Goal: Information Seeking & Learning: Find specific page/section

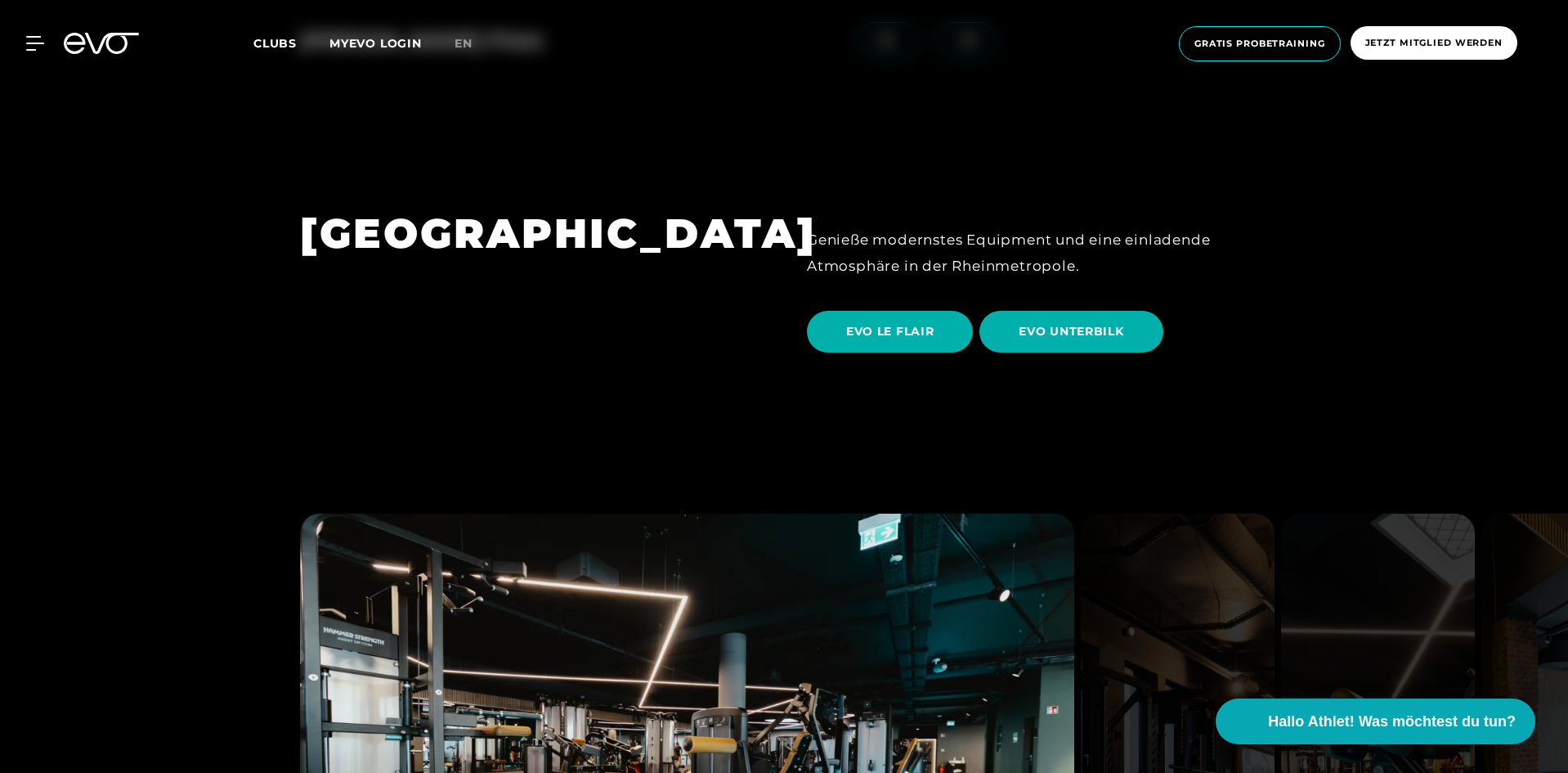
scroll to position [3189, 0]
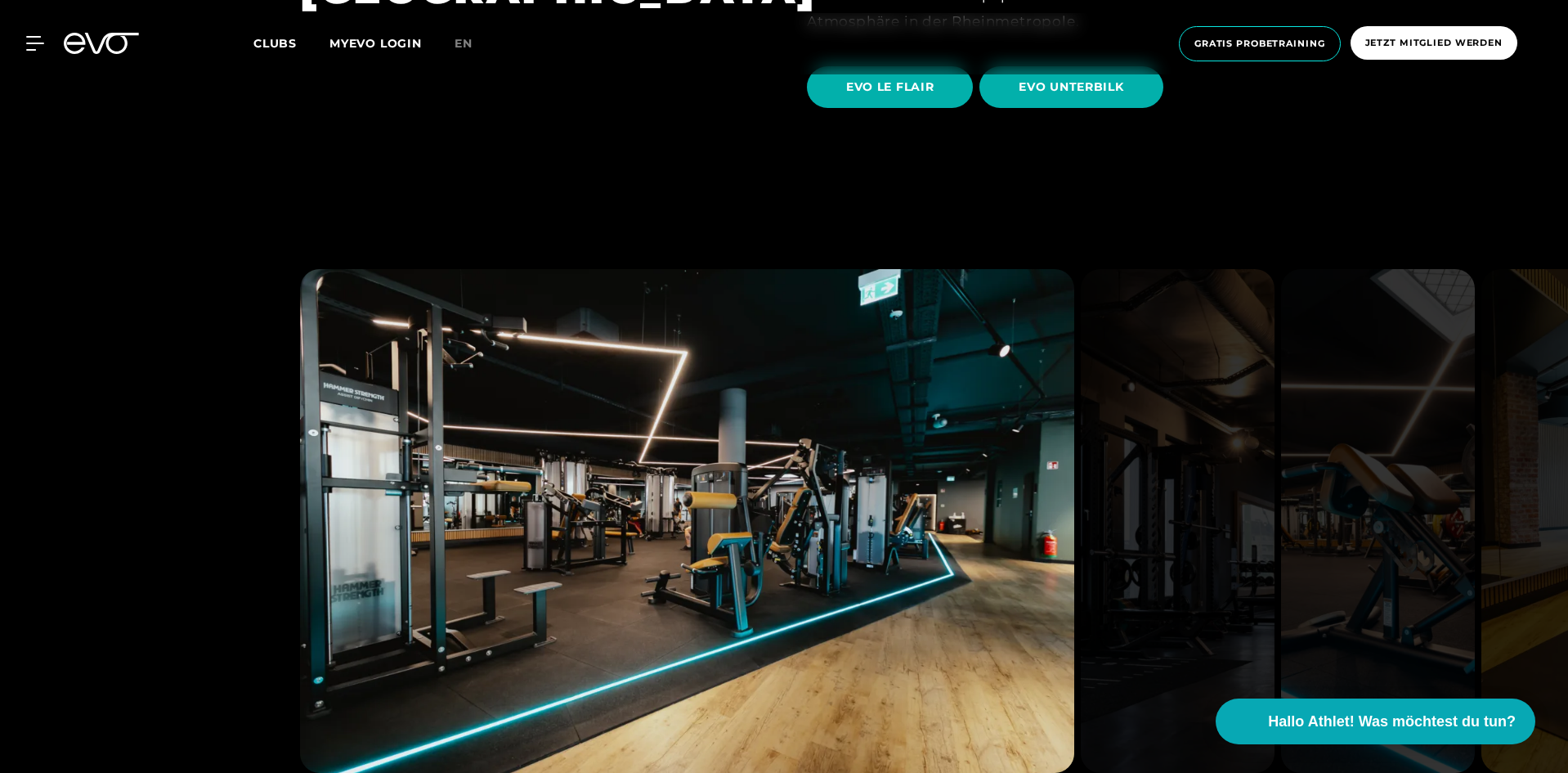
click at [1192, 545] on img at bounding box center [1177, 521] width 194 height 504
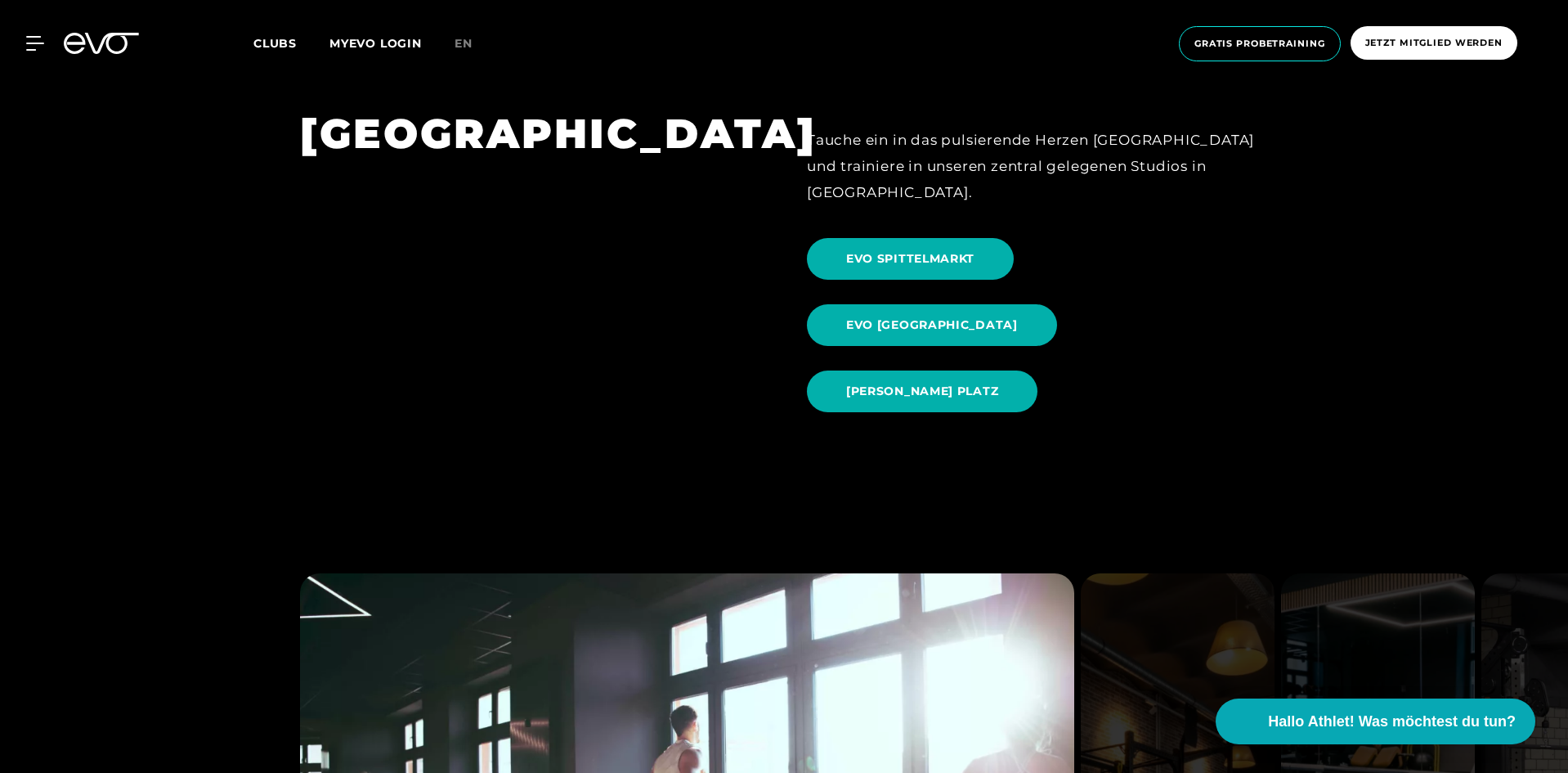
scroll to position [1798, 0]
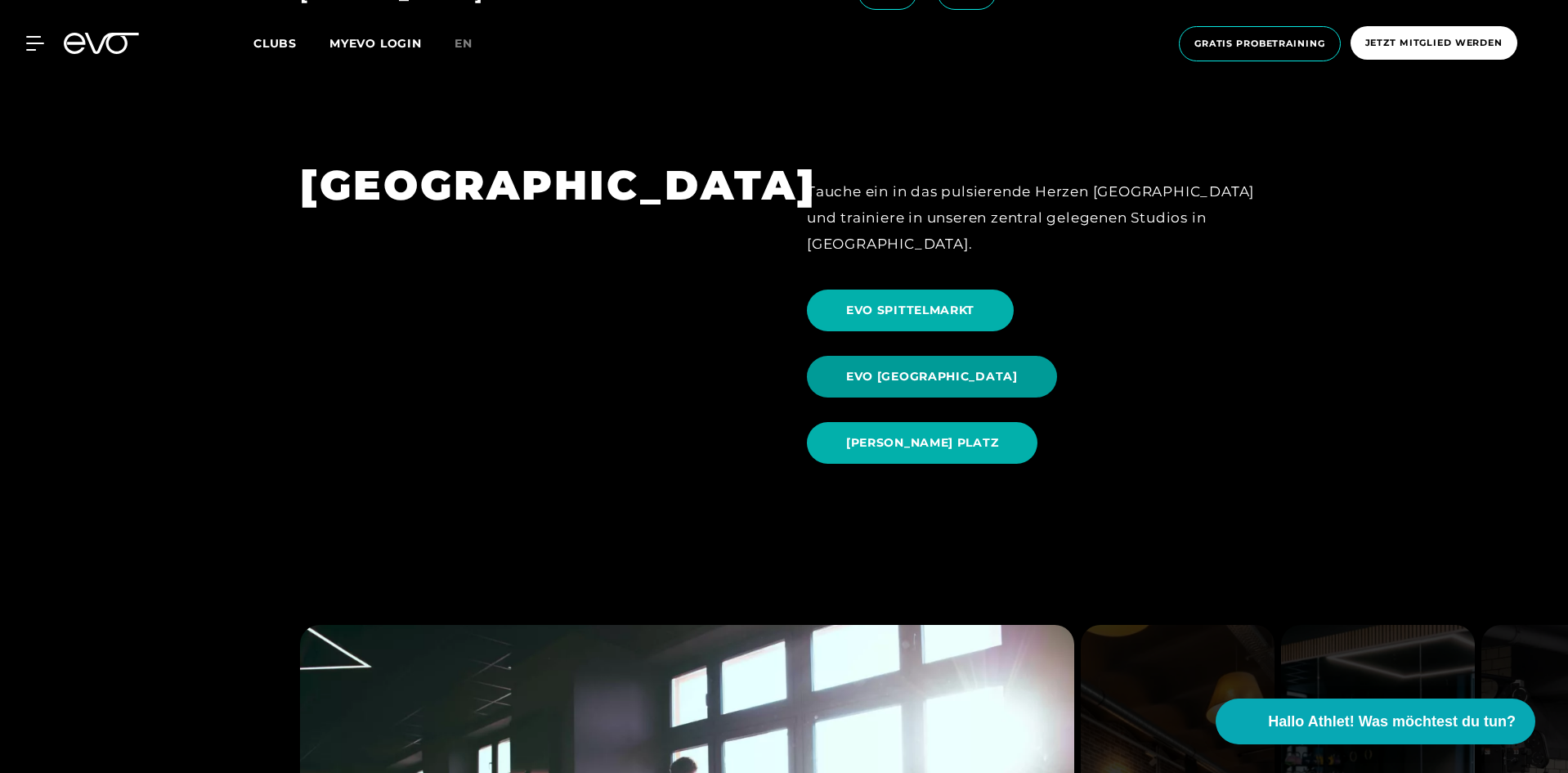
click at [1057, 355] on span "EVO [GEOGRAPHIC_DATA]" at bounding box center [932, 376] width 250 height 42
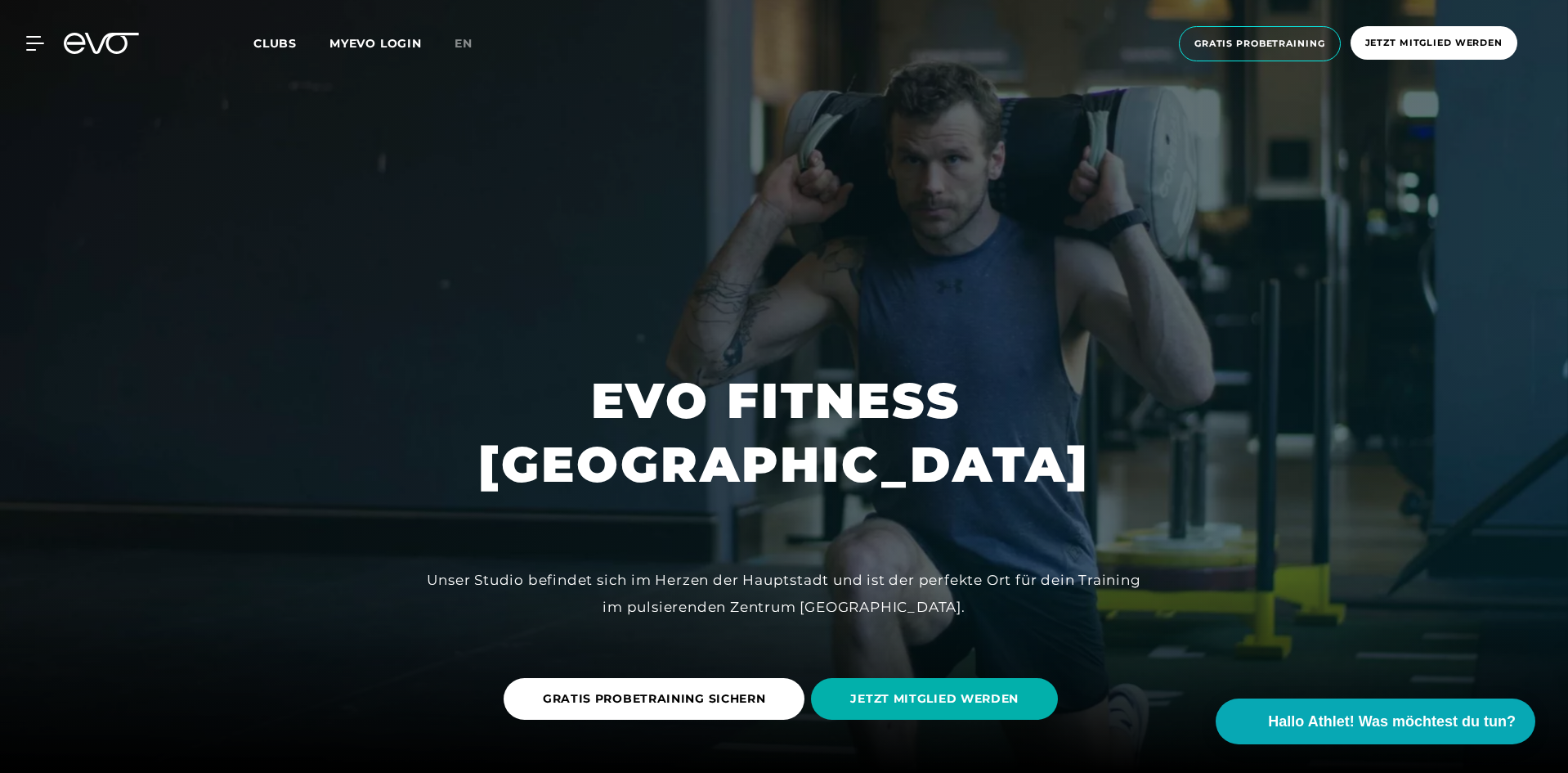
click at [260, 38] on span "Clubs" at bounding box center [275, 43] width 43 height 14
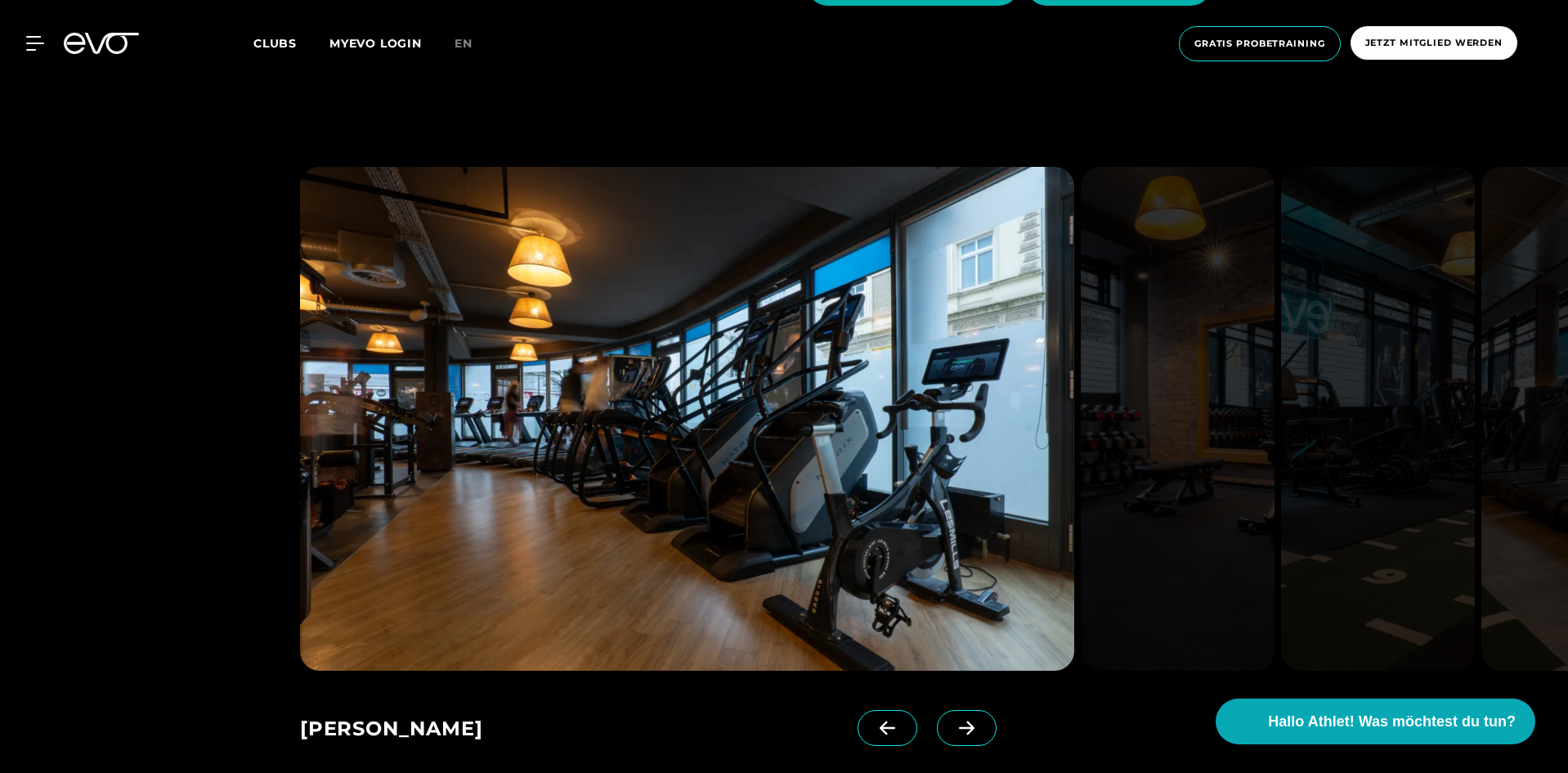
scroll to position [1145, 0]
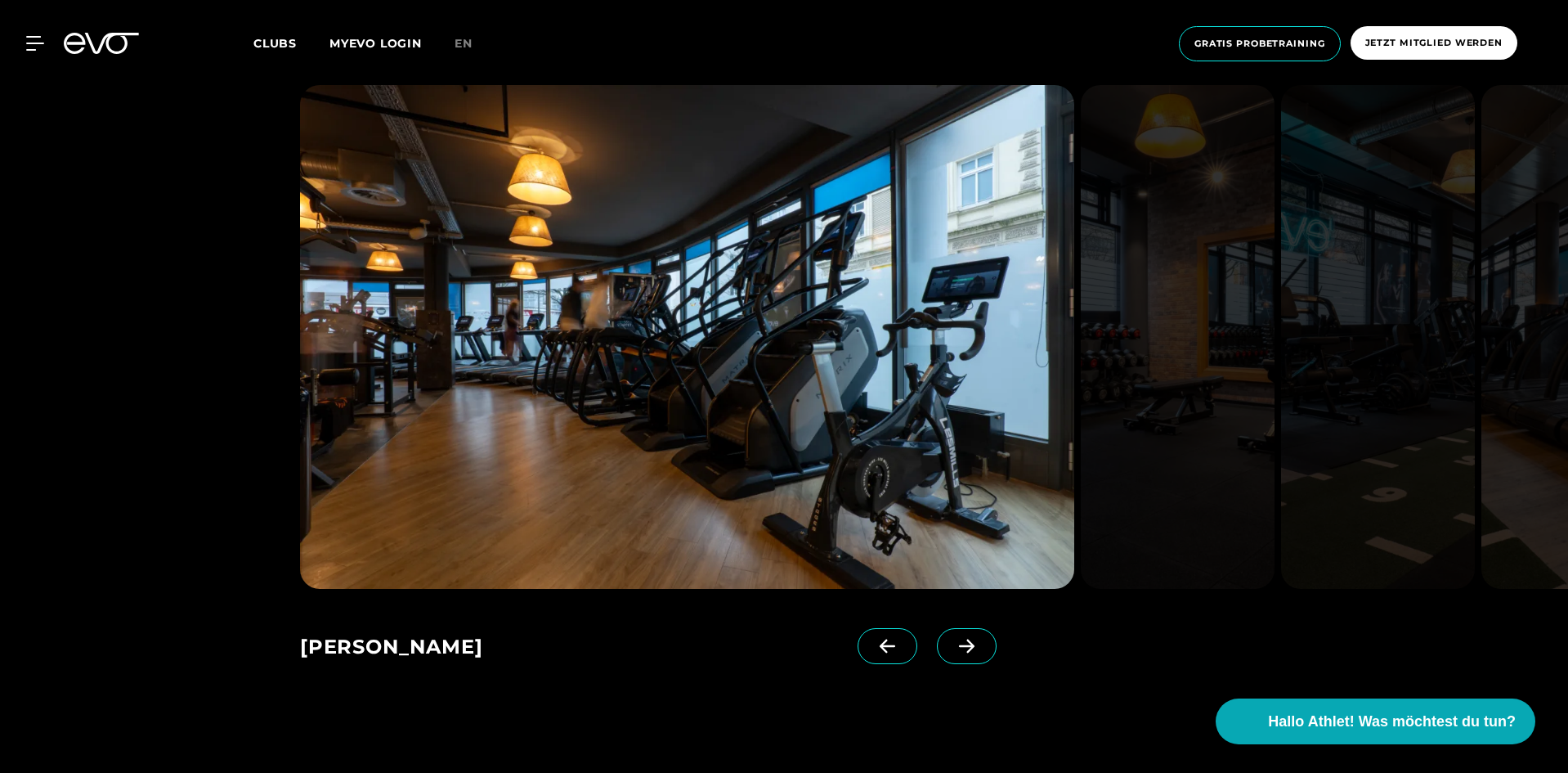
click at [959, 646] on icon at bounding box center [967, 645] width 15 height 14
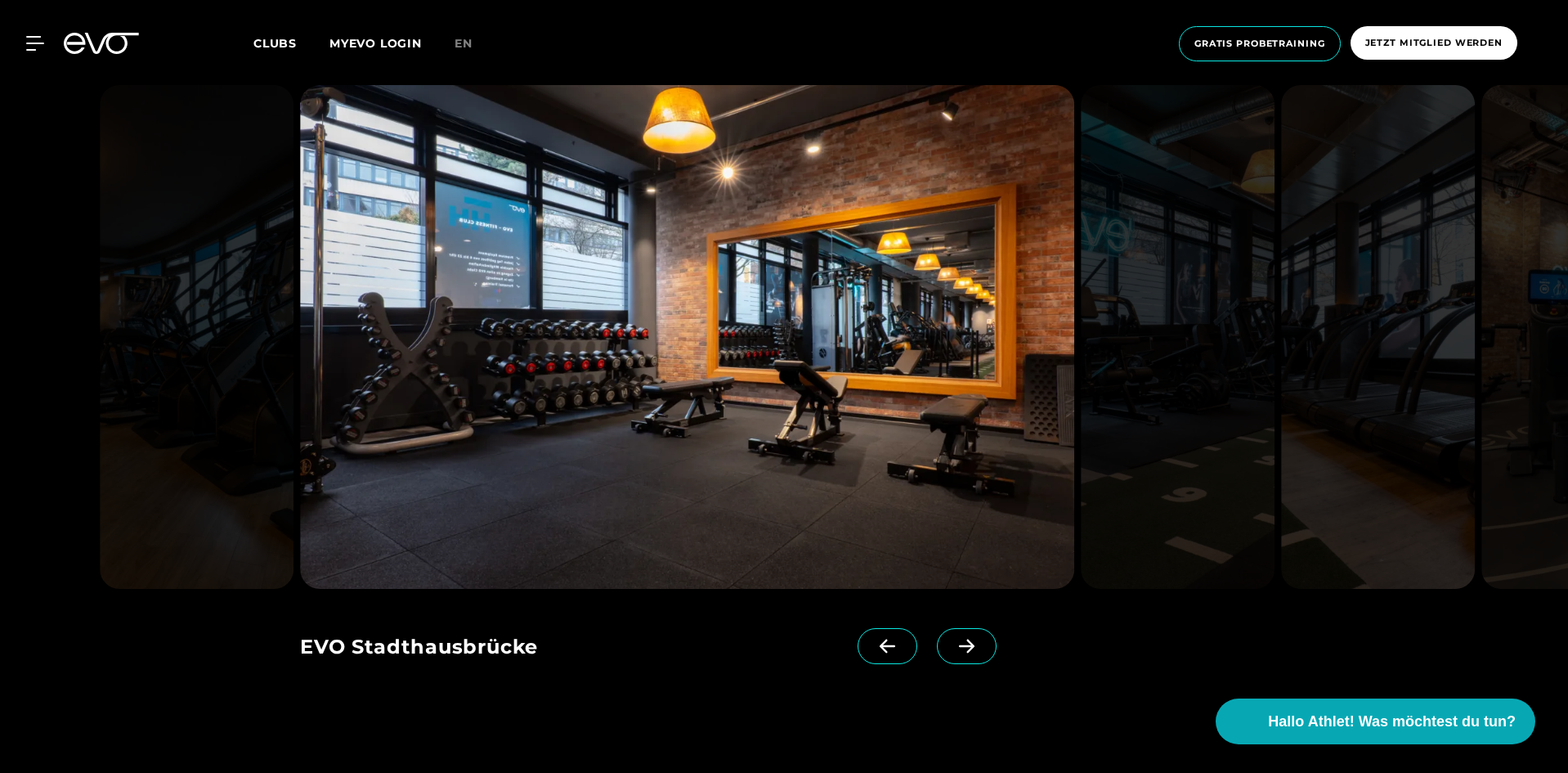
click at [959, 646] on icon at bounding box center [967, 645] width 15 height 14
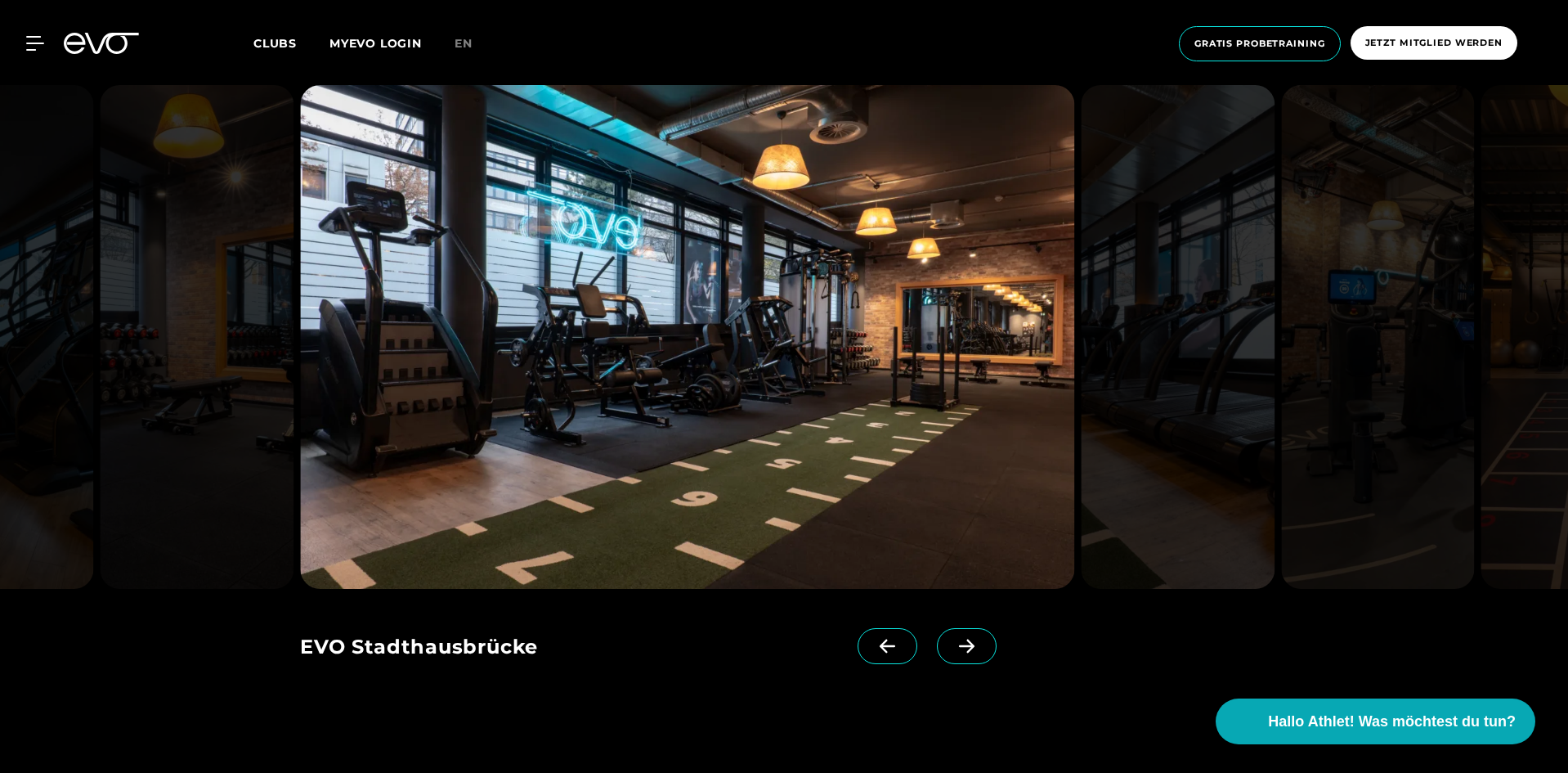
click at [959, 646] on icon at bounding box center [967, 645] width 15 height 14
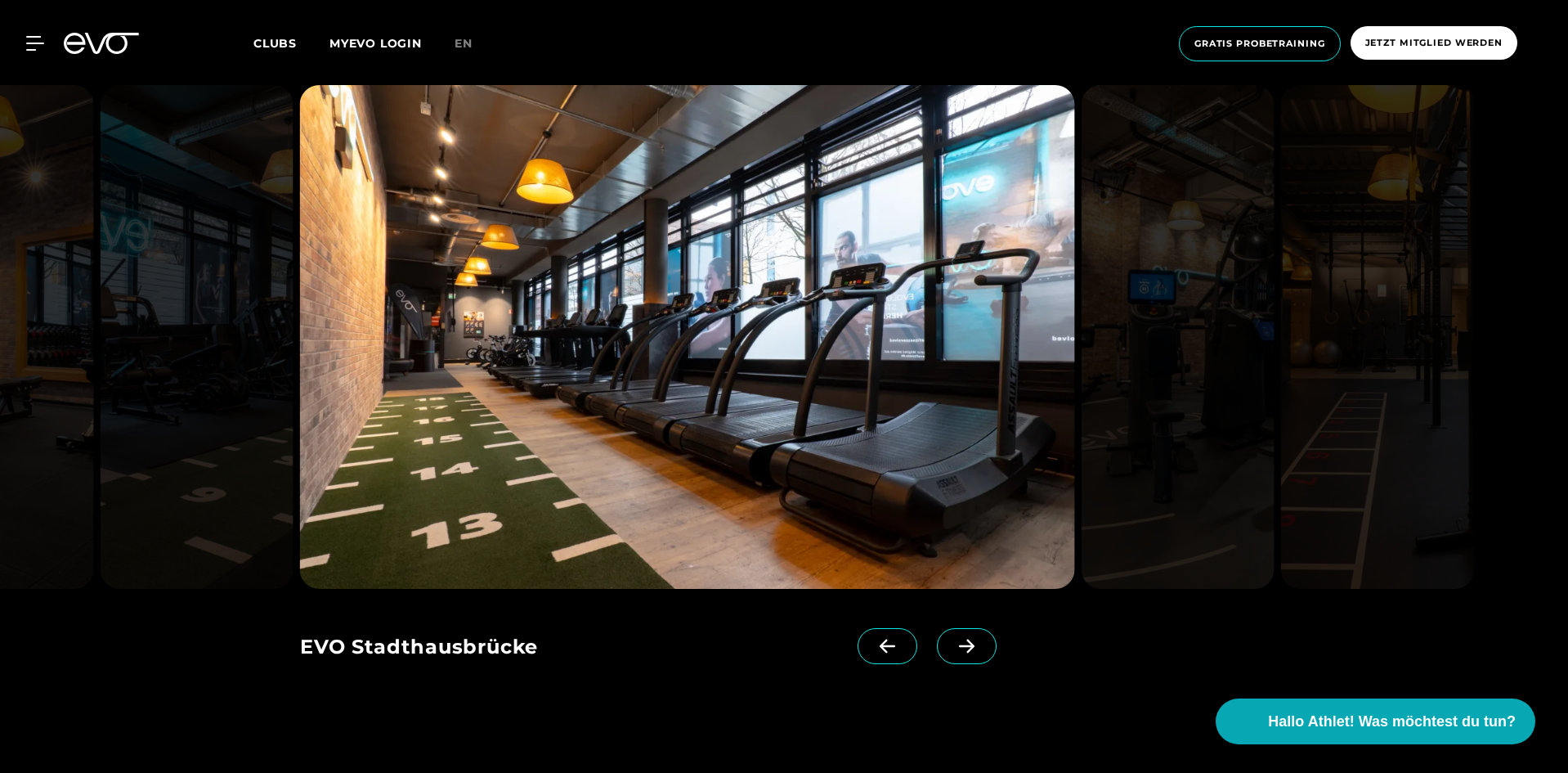
click at [959, 646] on icon at bounding box center [967, 645] width 15 height 14
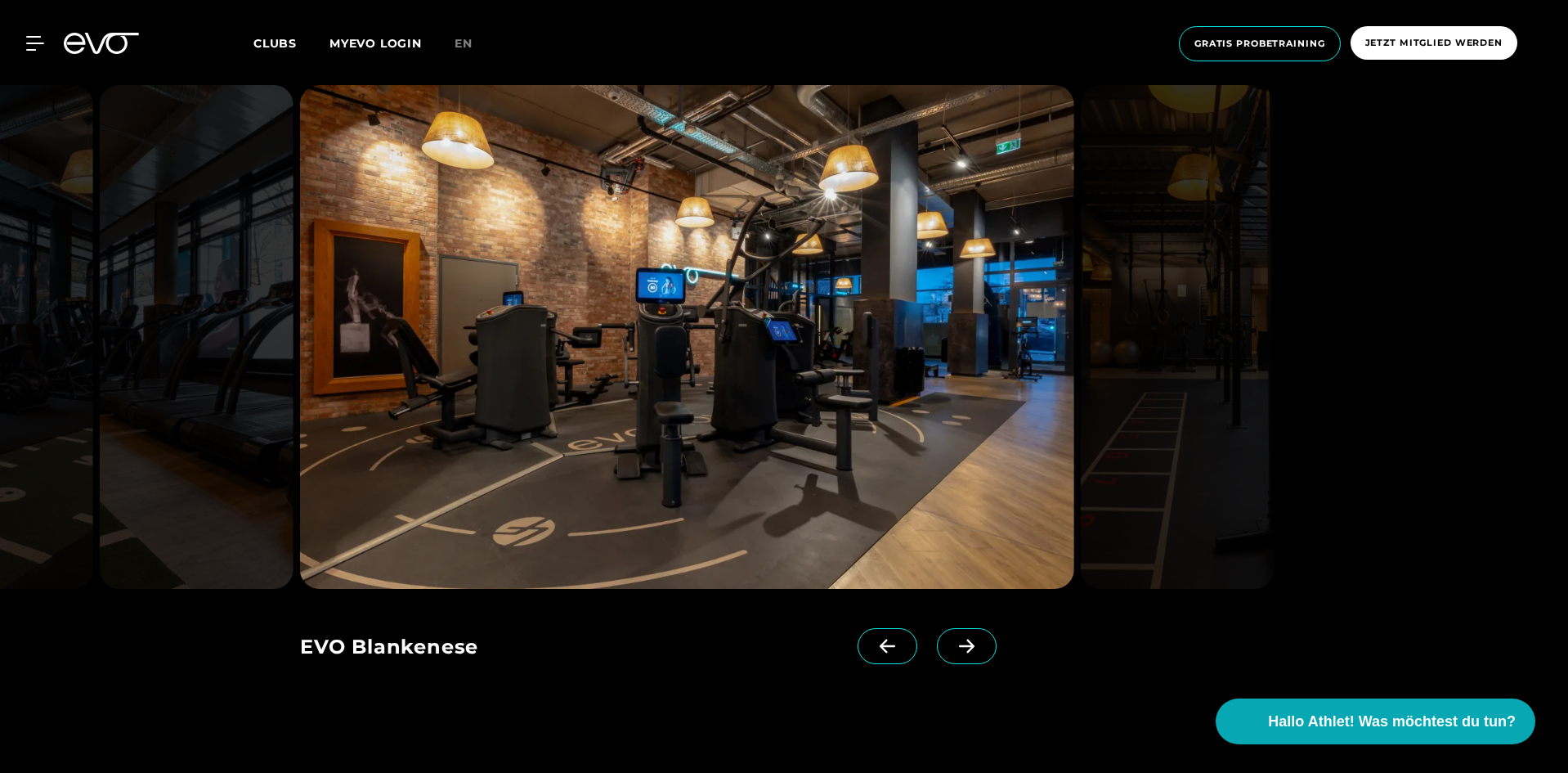
click at [959, 646] on icon at bounding box center [967, 645] width 15 height 14
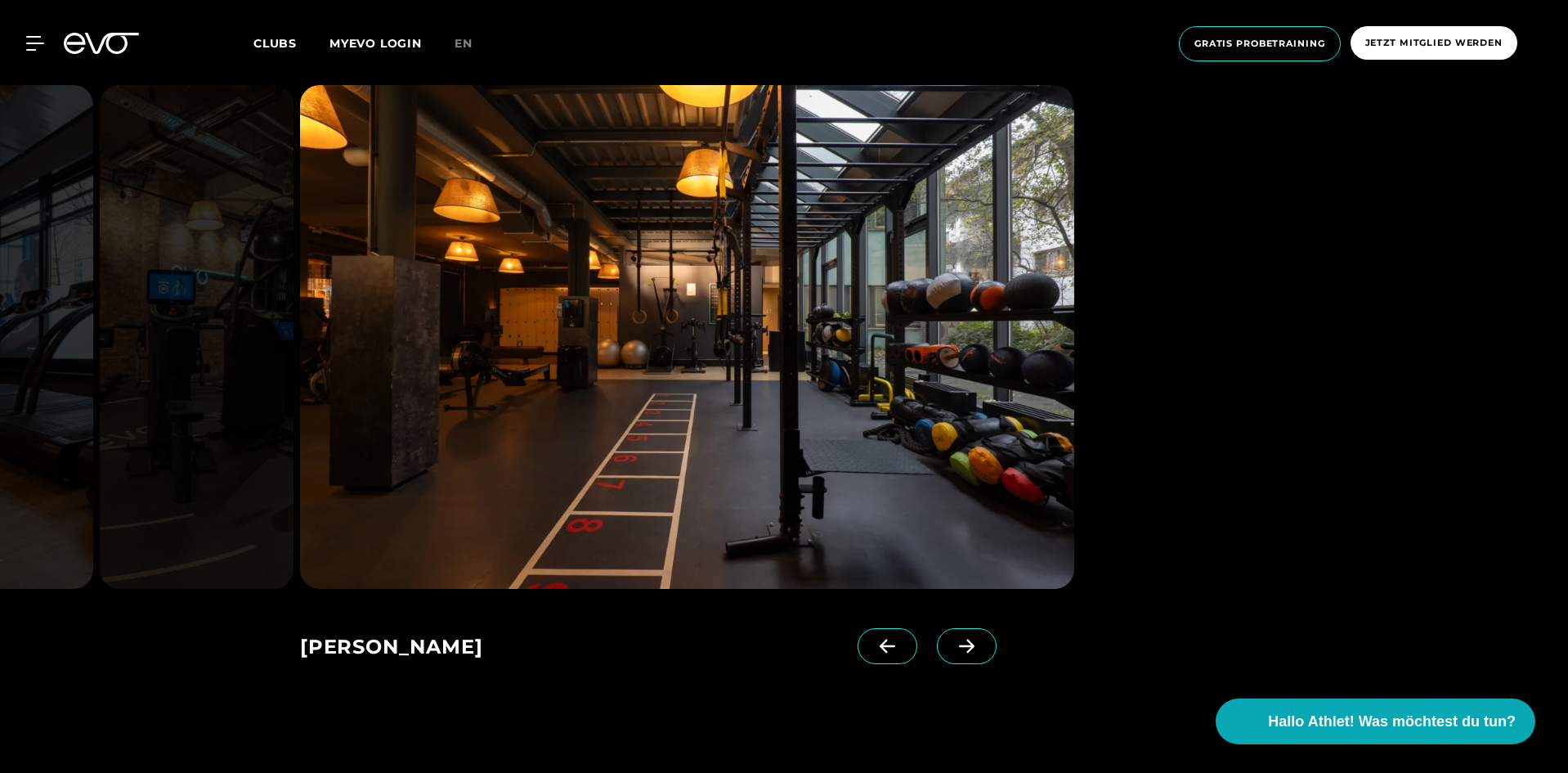
click at [959, 646] on icon at bounding box center [967, 645] width 15 height 14
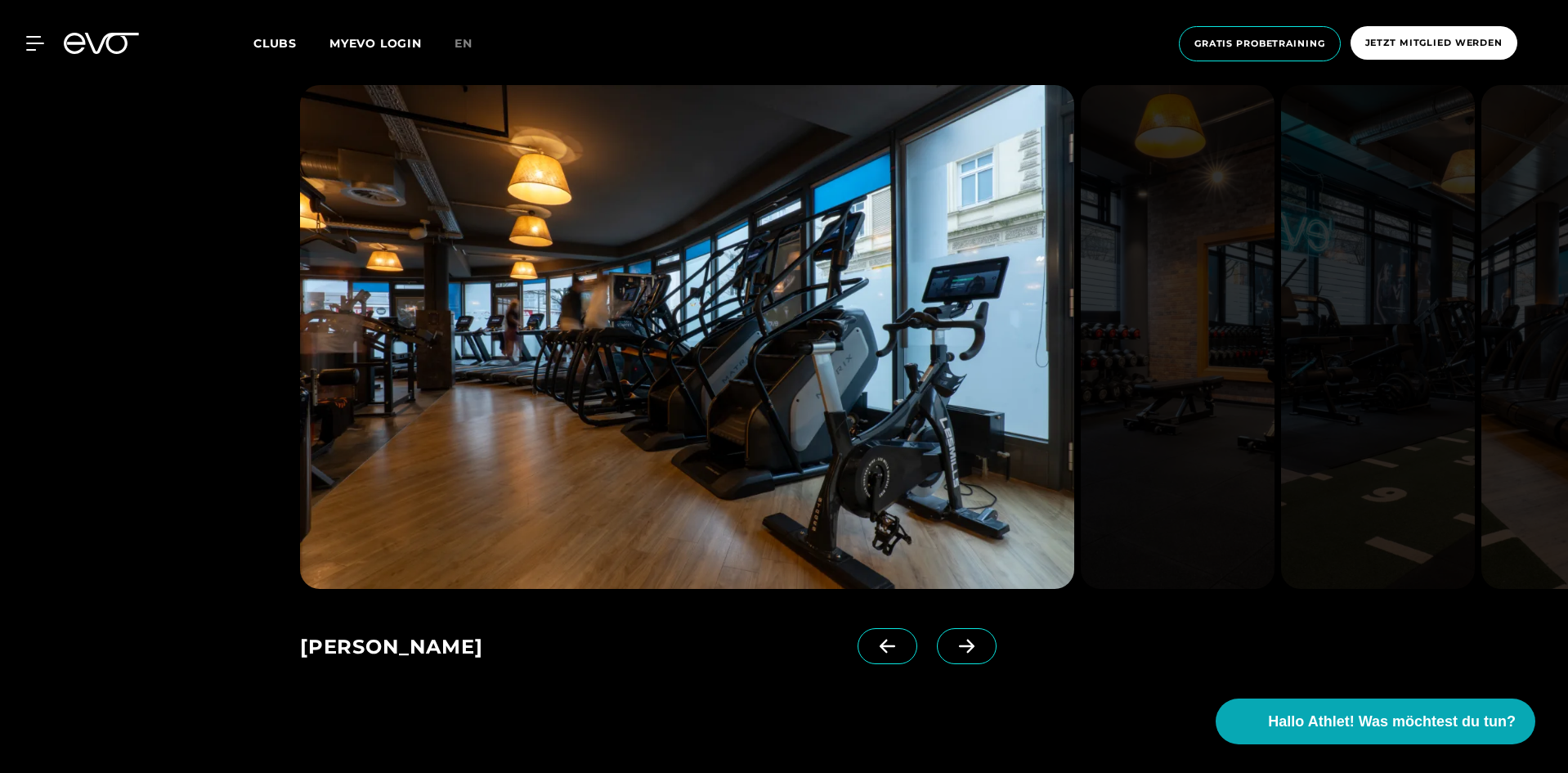
click at [959, 646] on icon at bounding box center [967, 645] width 15 height 14
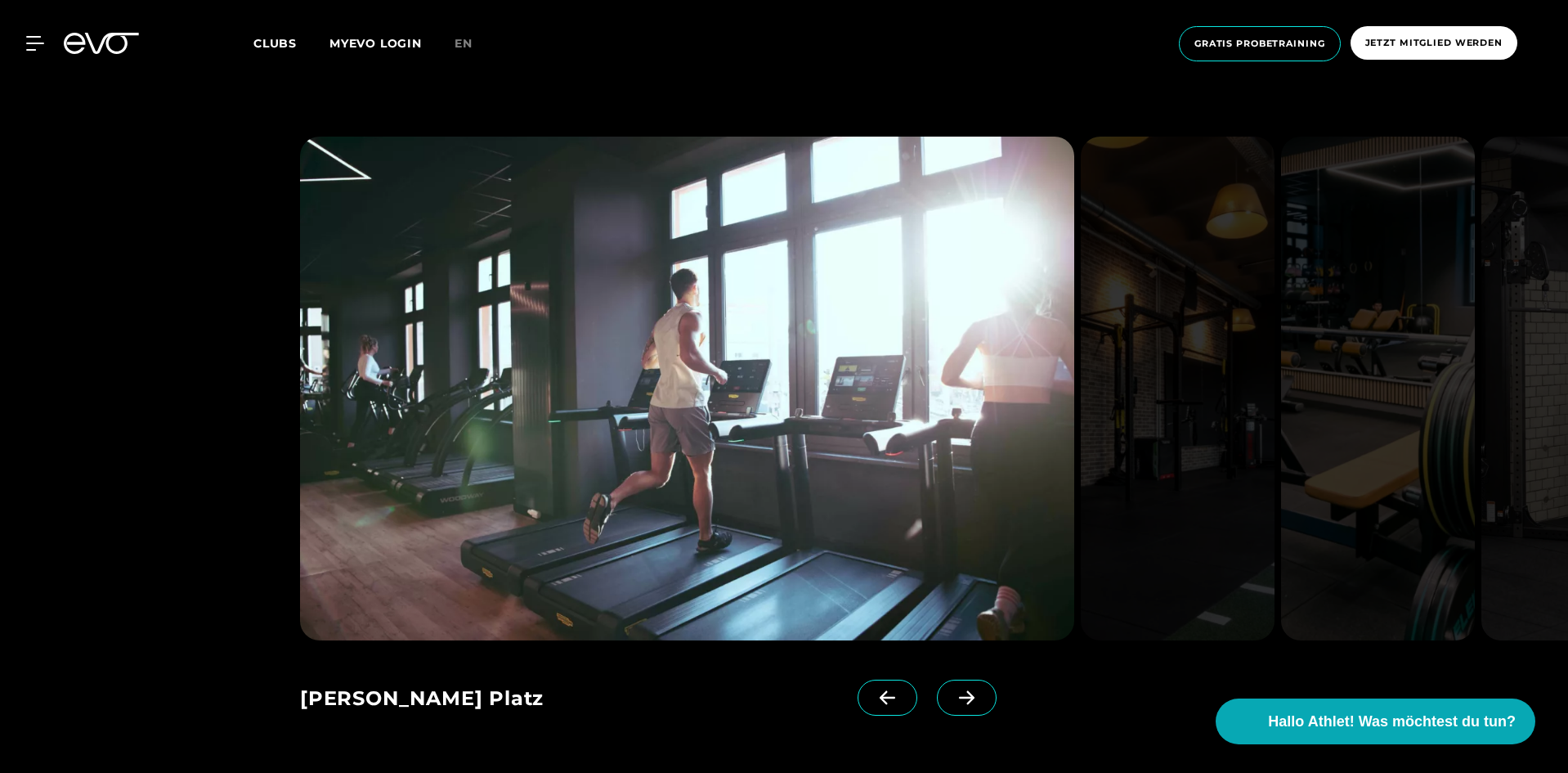
scroll to position [2289, 0]
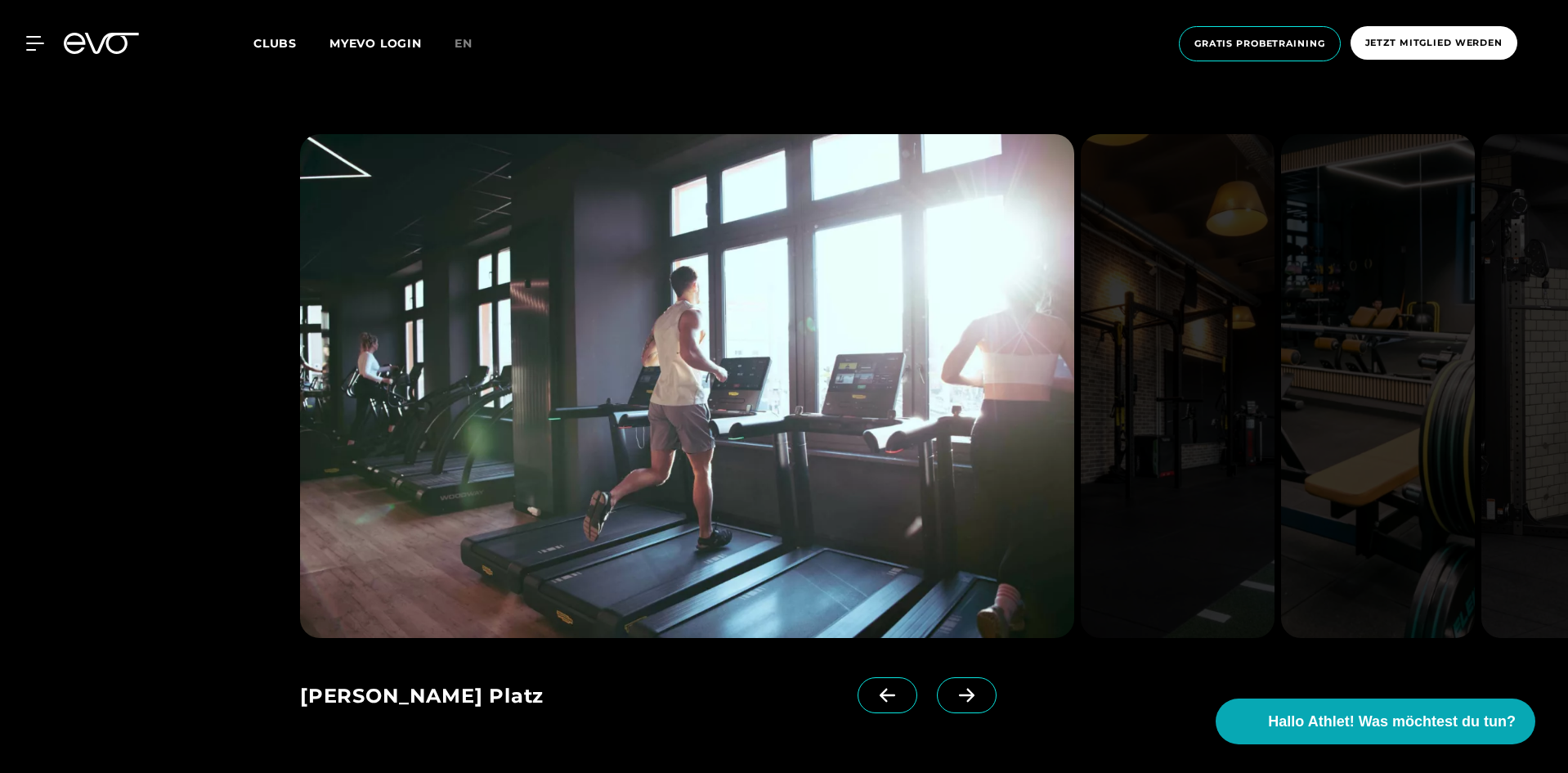
click at [937, 677] on span at bounding box center [967, 695] width 60 height 36
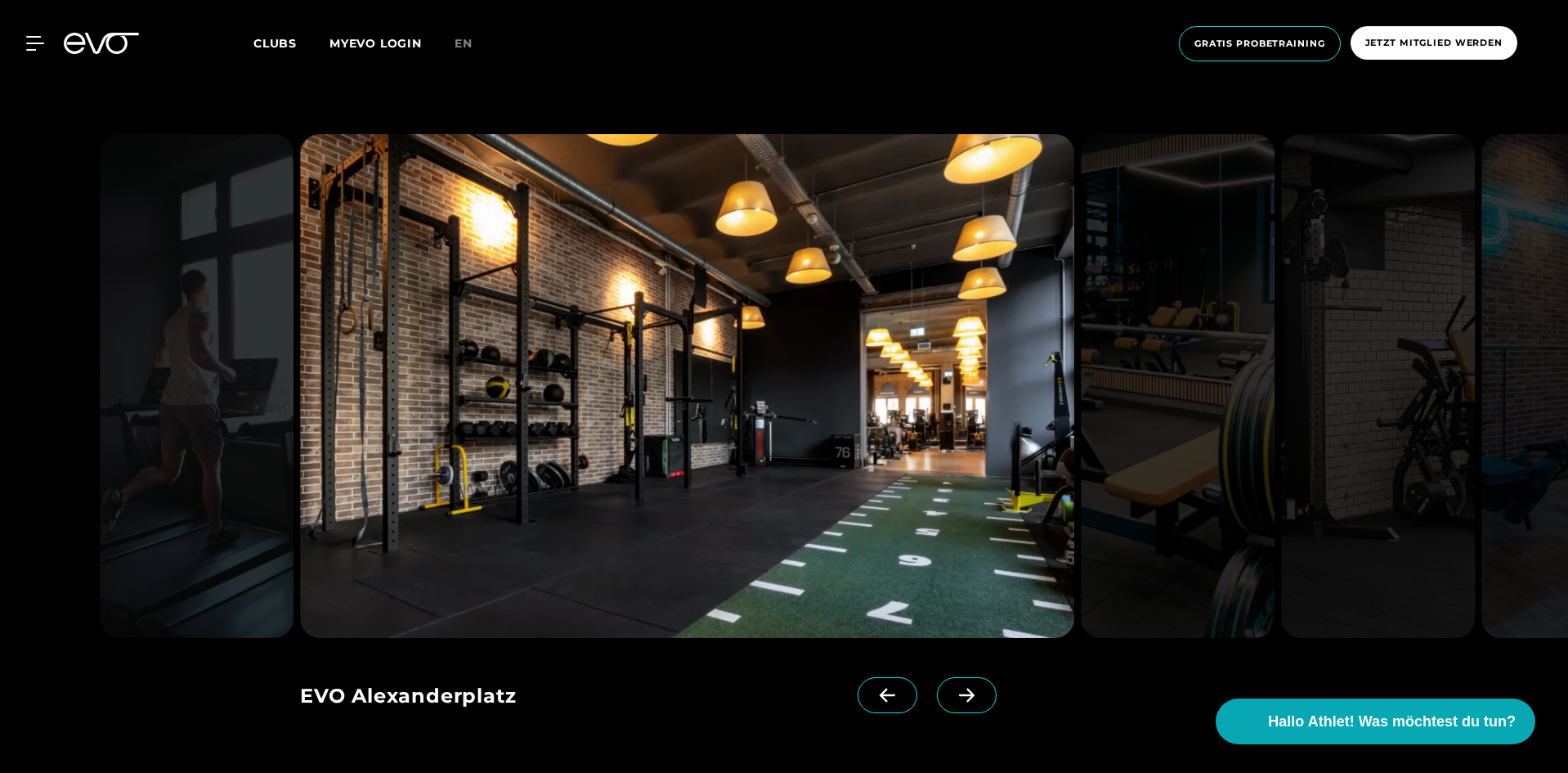
click at [937, 677] on span at bounding box center [967, 695] width 60 height 36
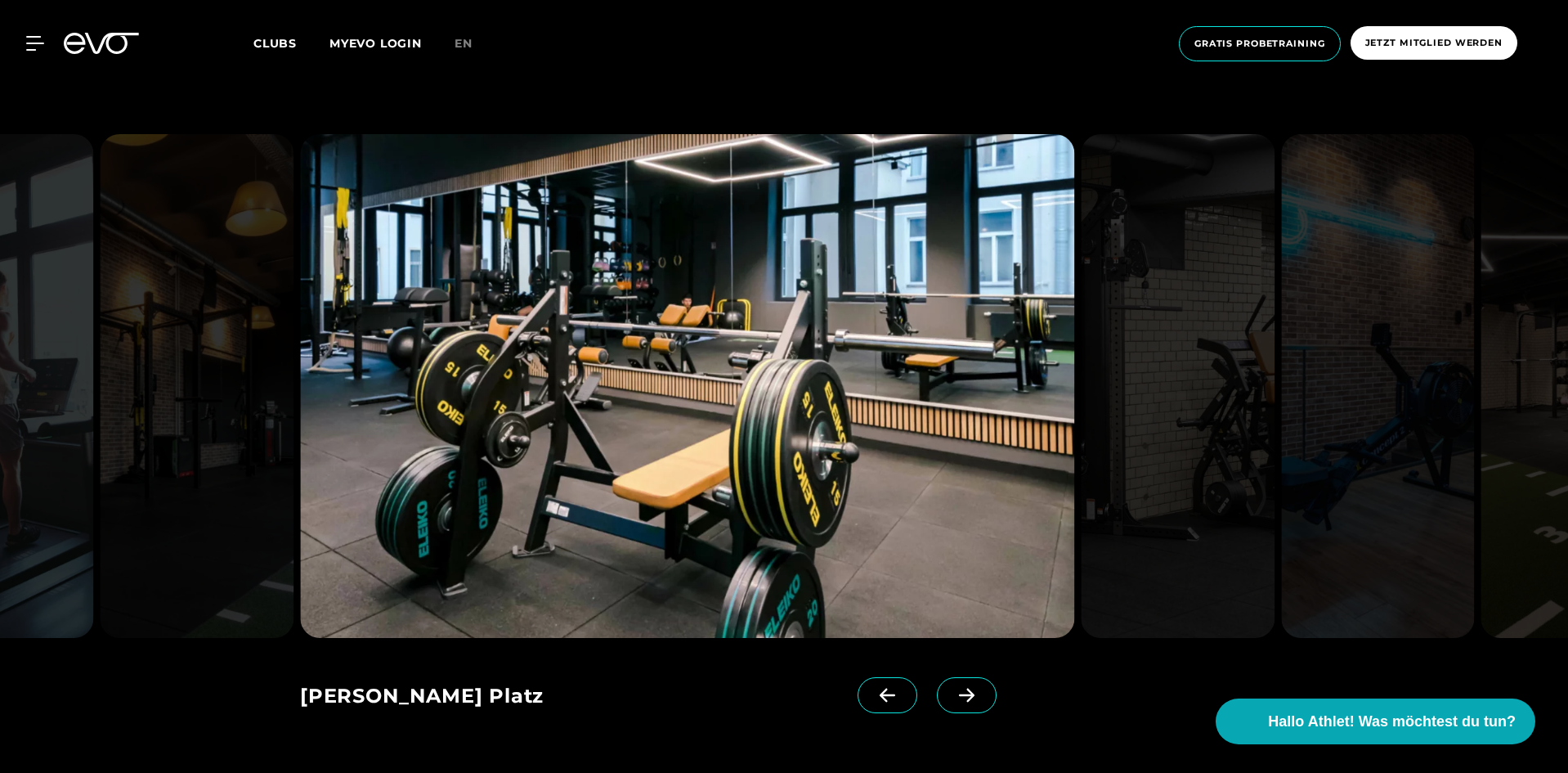
click at [937, 677] on span at bounding box center [967, 695] width 60 height 36
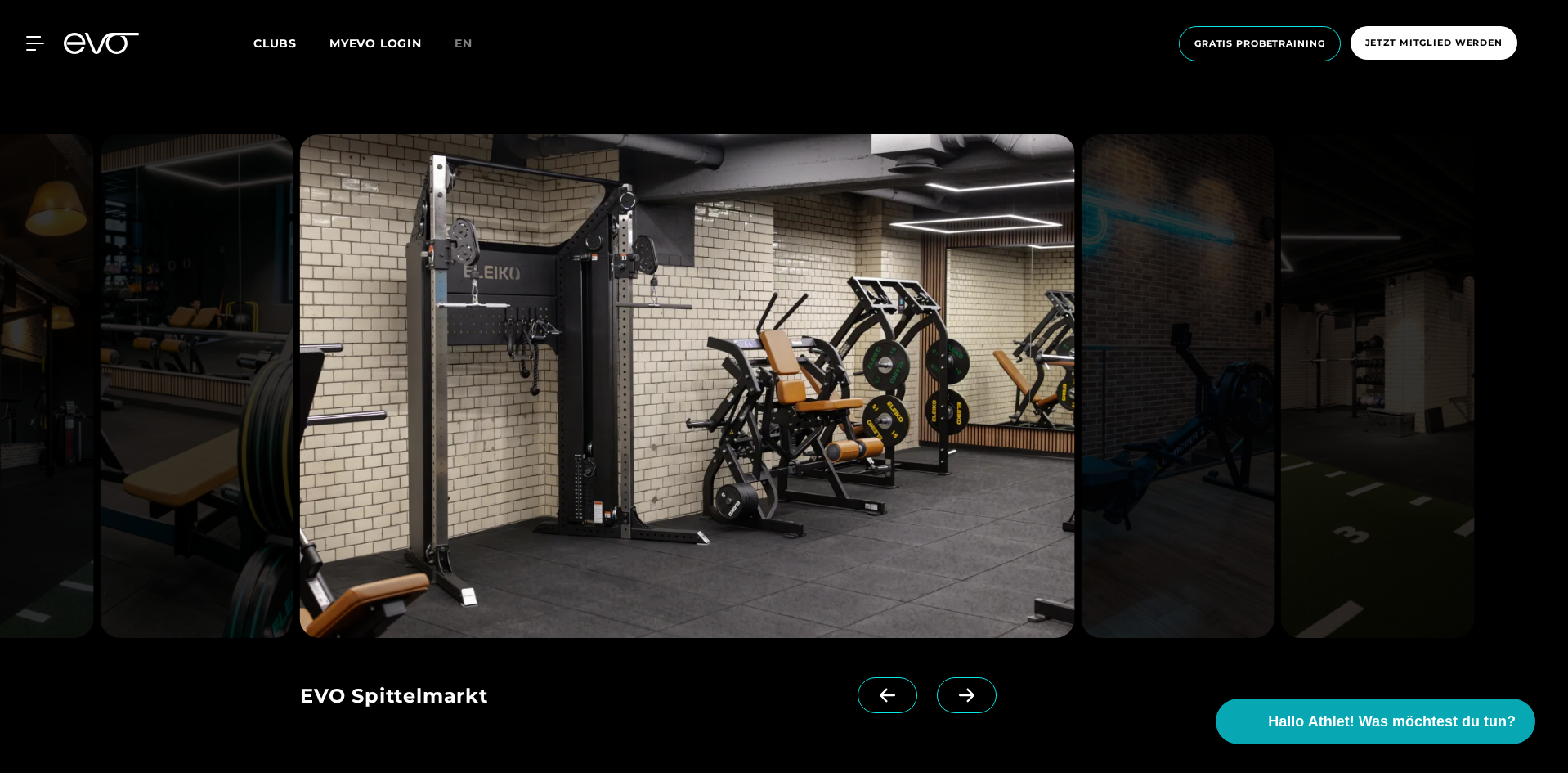
click at [937, 677] on span at bounding box center [967, 695] width 60 height 36
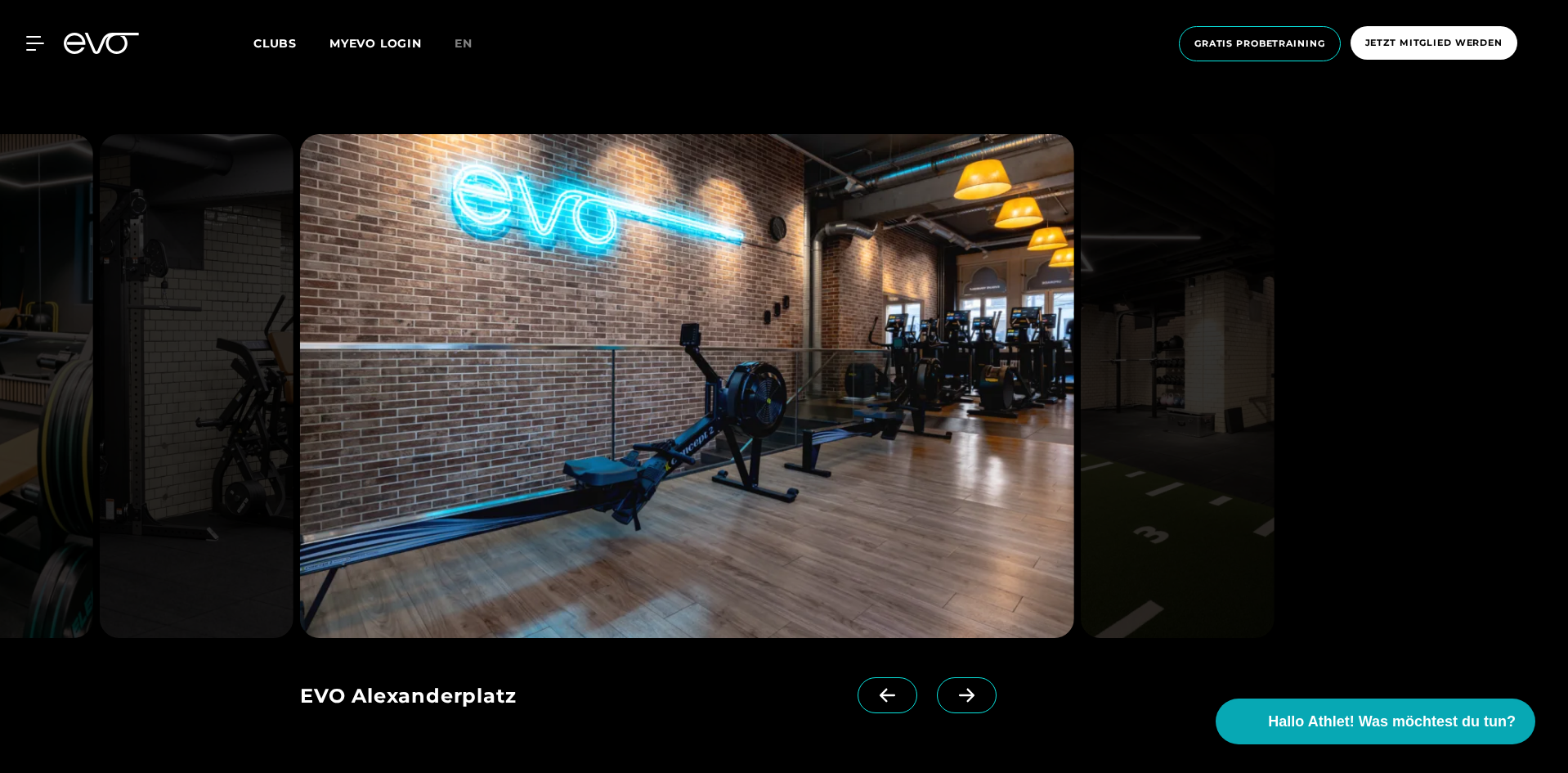
click at [937, 677] on span at bounding box center [967, 695] width 60 height 36
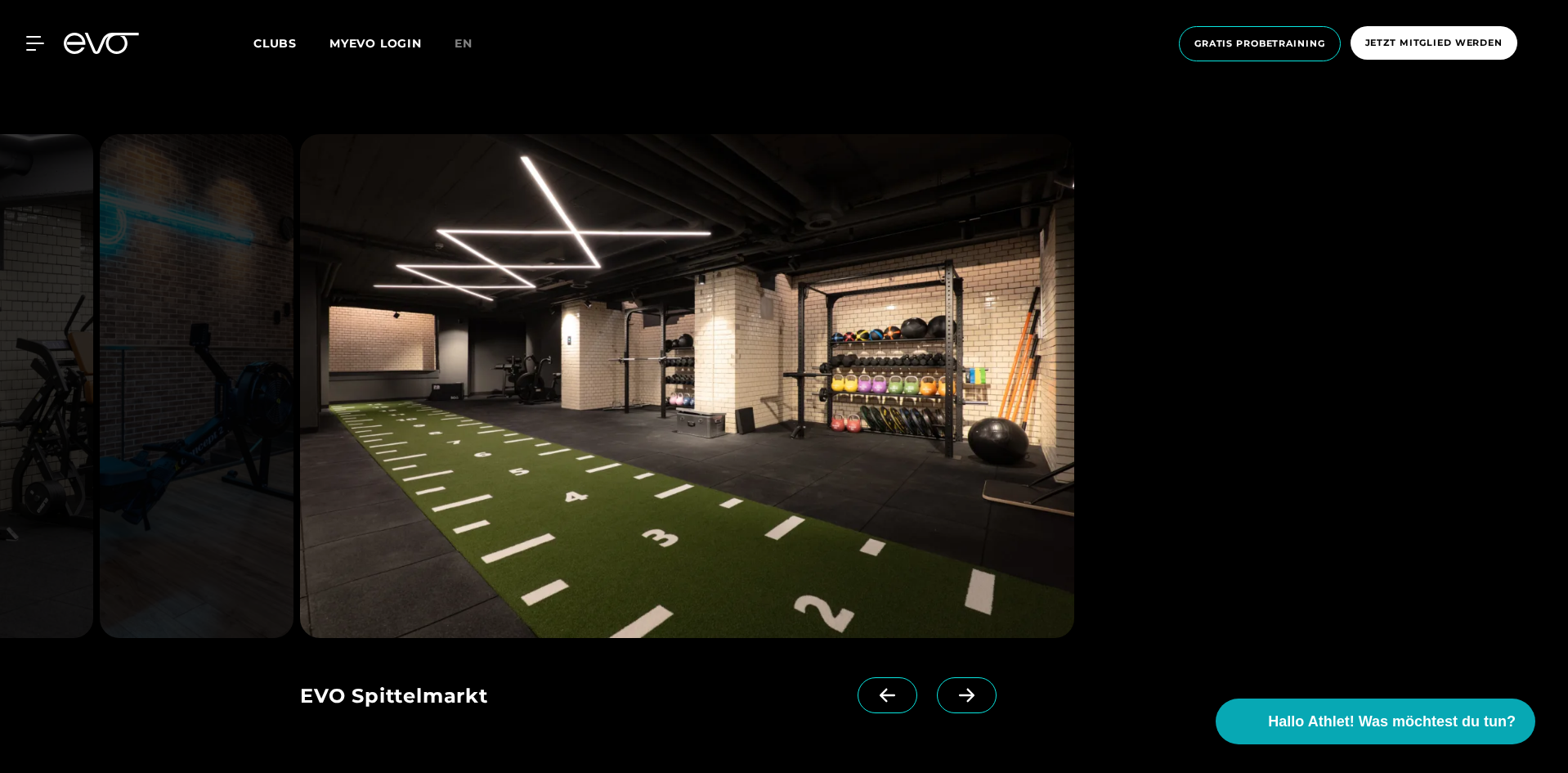
click at [937, 677] on span at bounding box center [967, 695] width 60 height 36
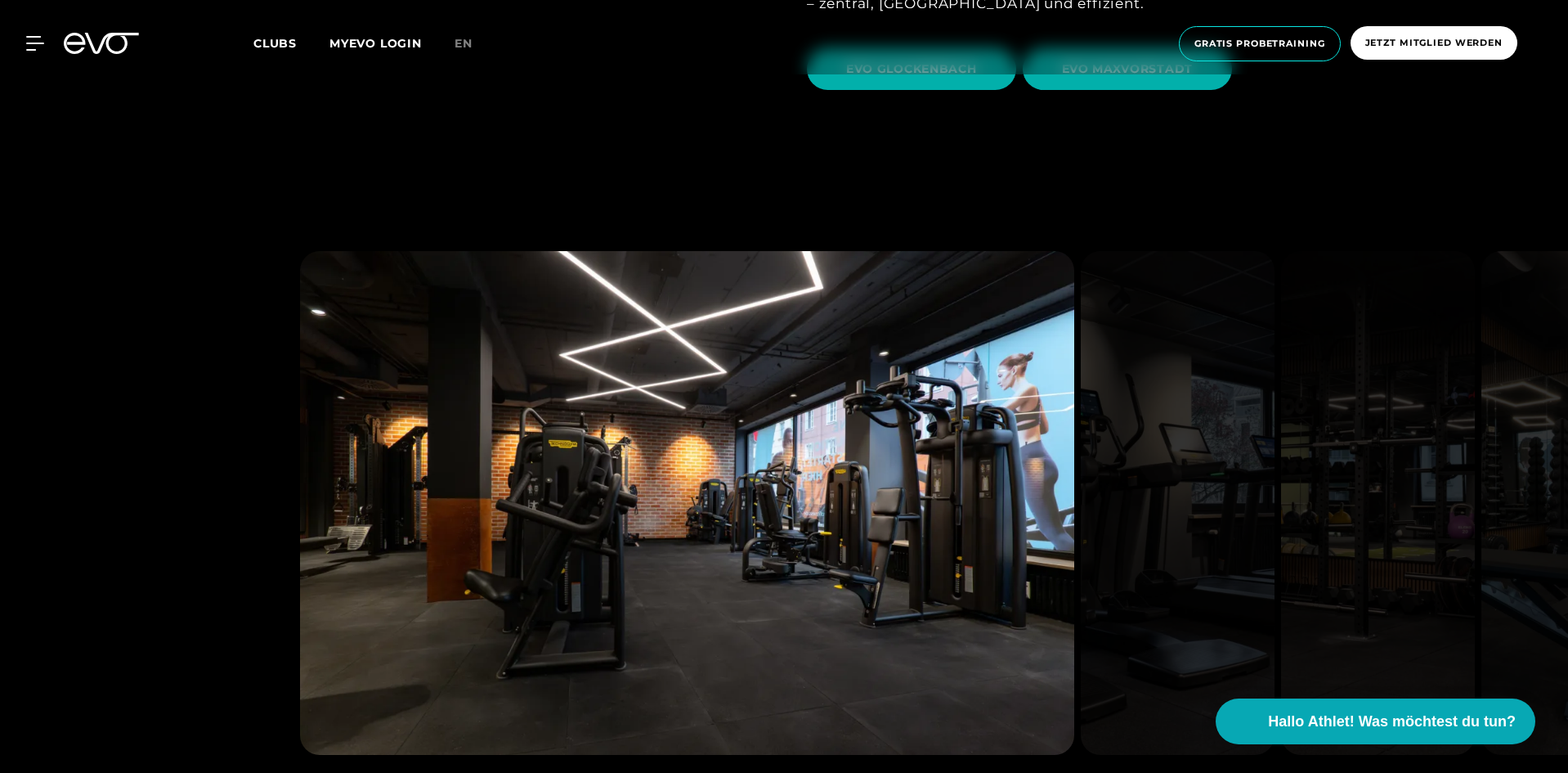
scroll to position [5314, 0]
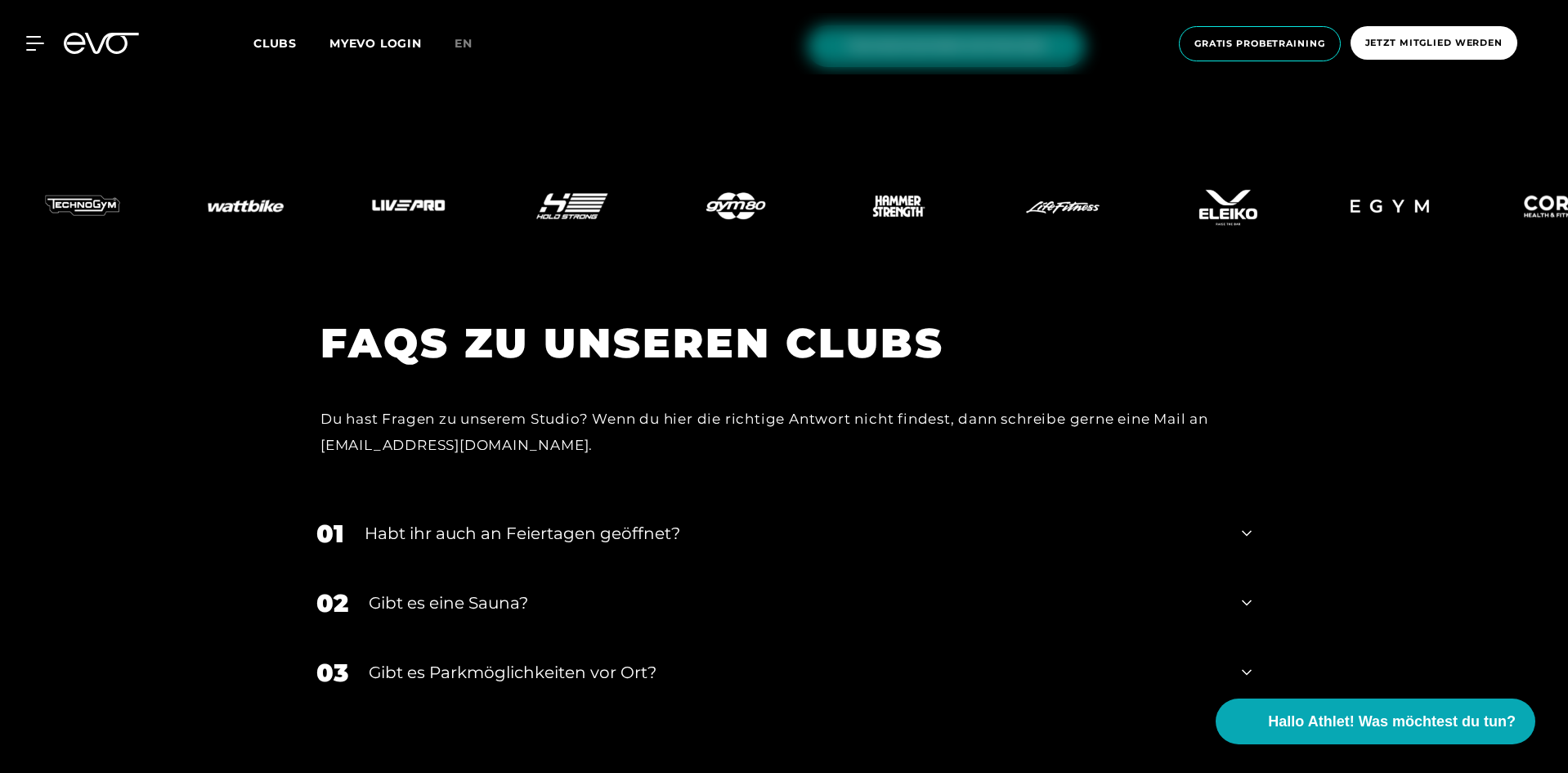
scroll to position [6704, 0]
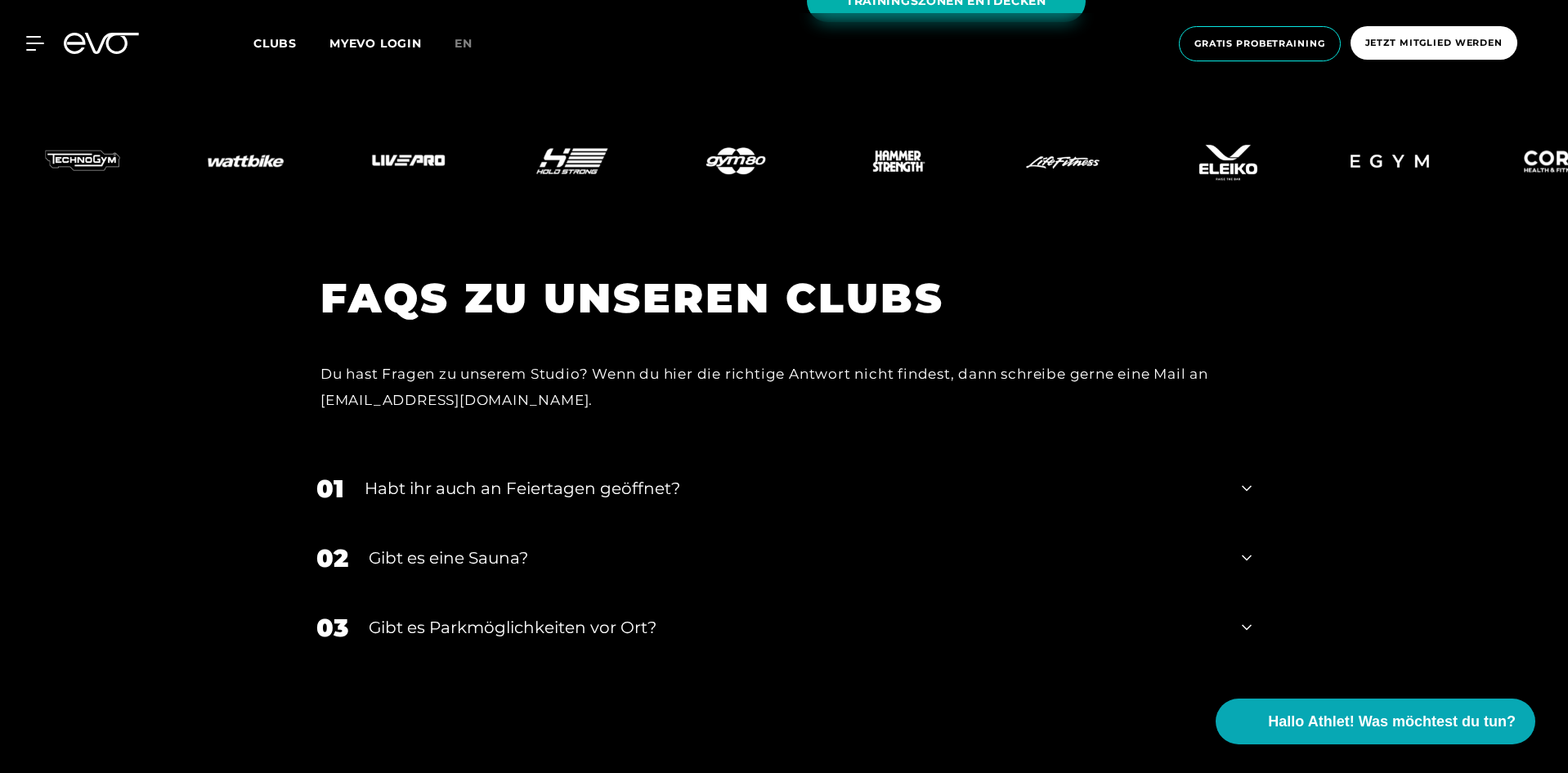
click at [572, 545] on div "Gibt es eine Sauna?" at bounding box center [795, 557] width 853 height 24
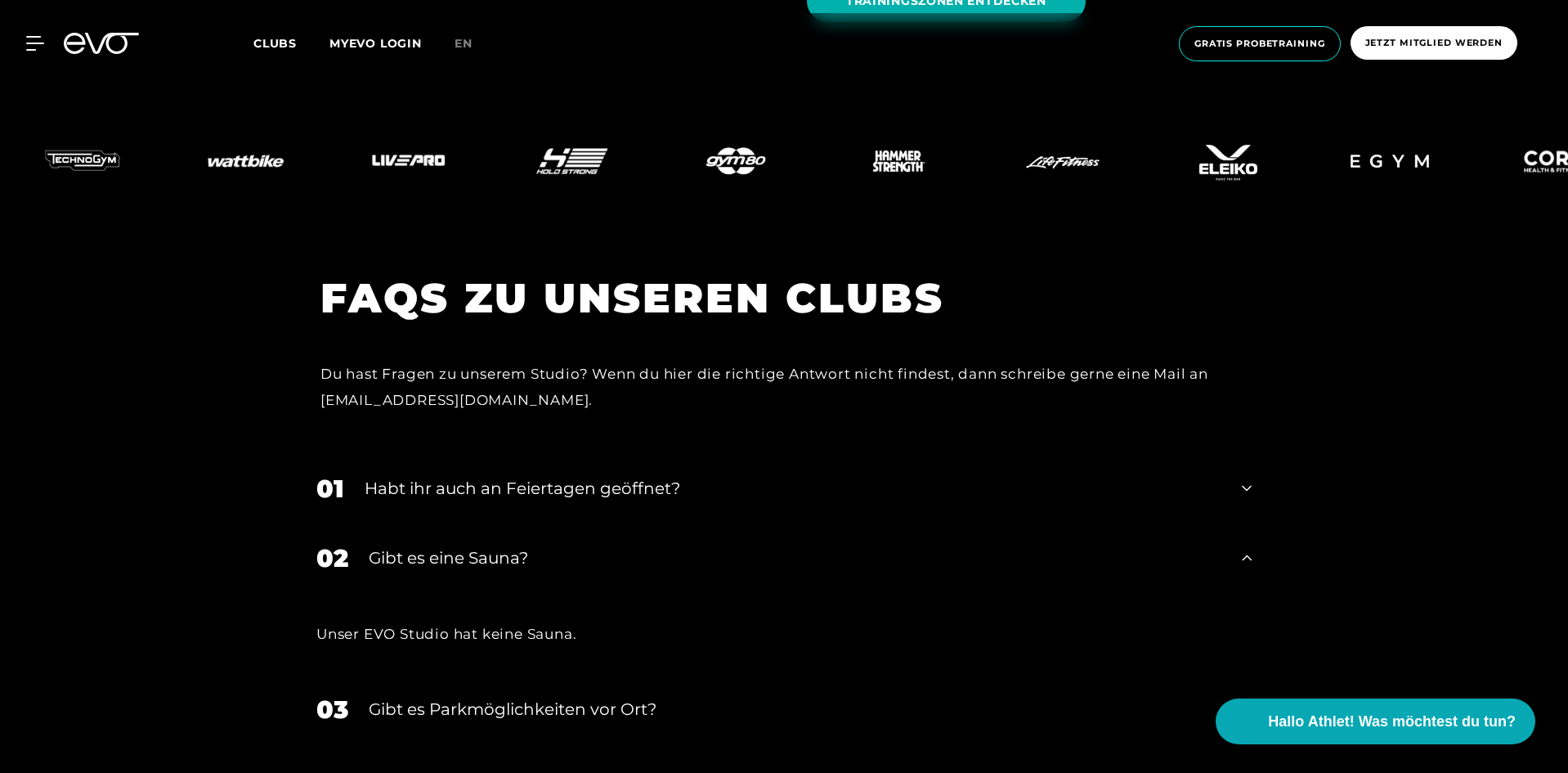
click at [627, 696] on div "Gibt es Parkmöglichkeiten vor Ort?" at bounding box center [795, 708] width 853 height 24
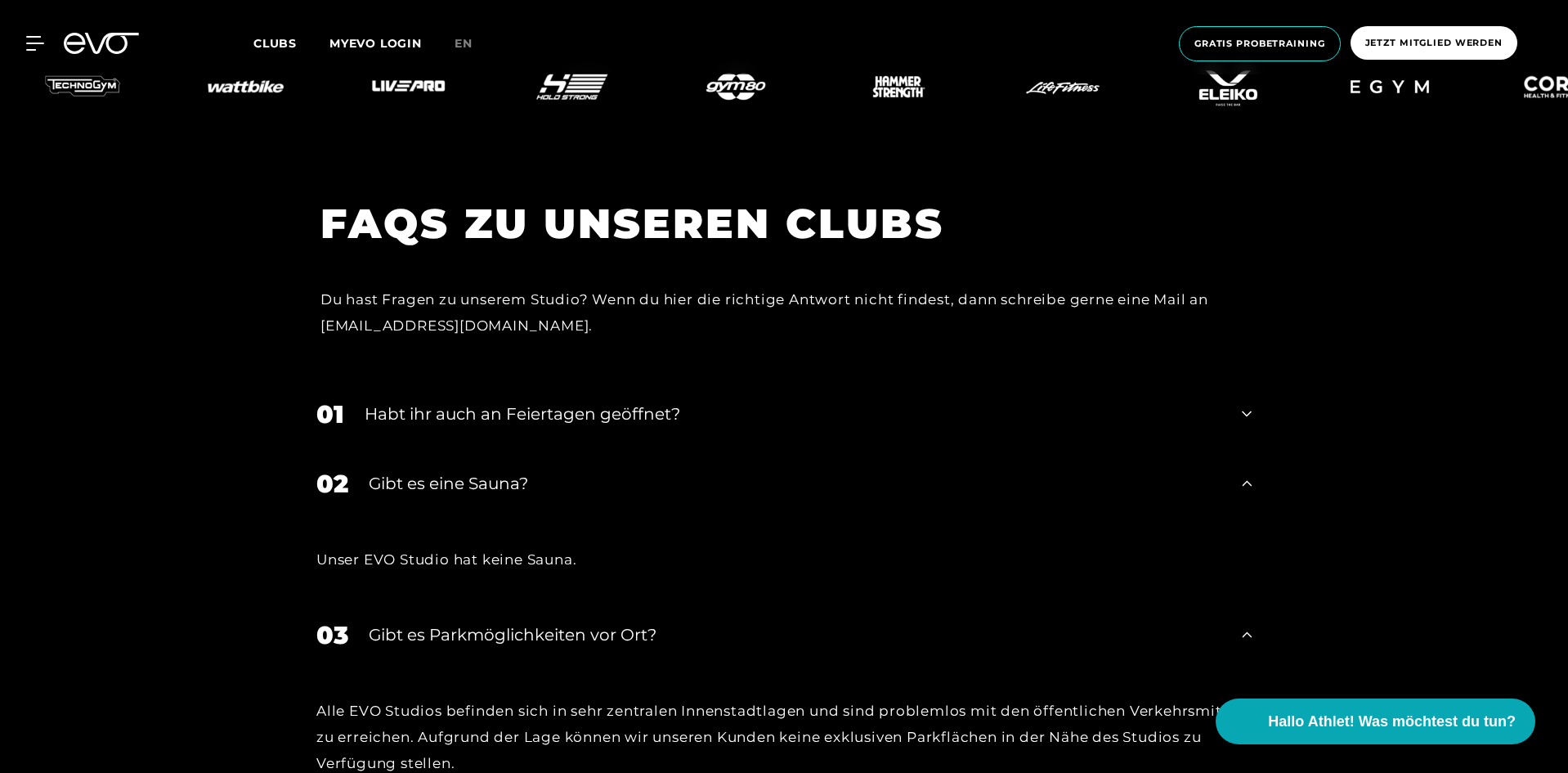
scroll to position [6785, 0]
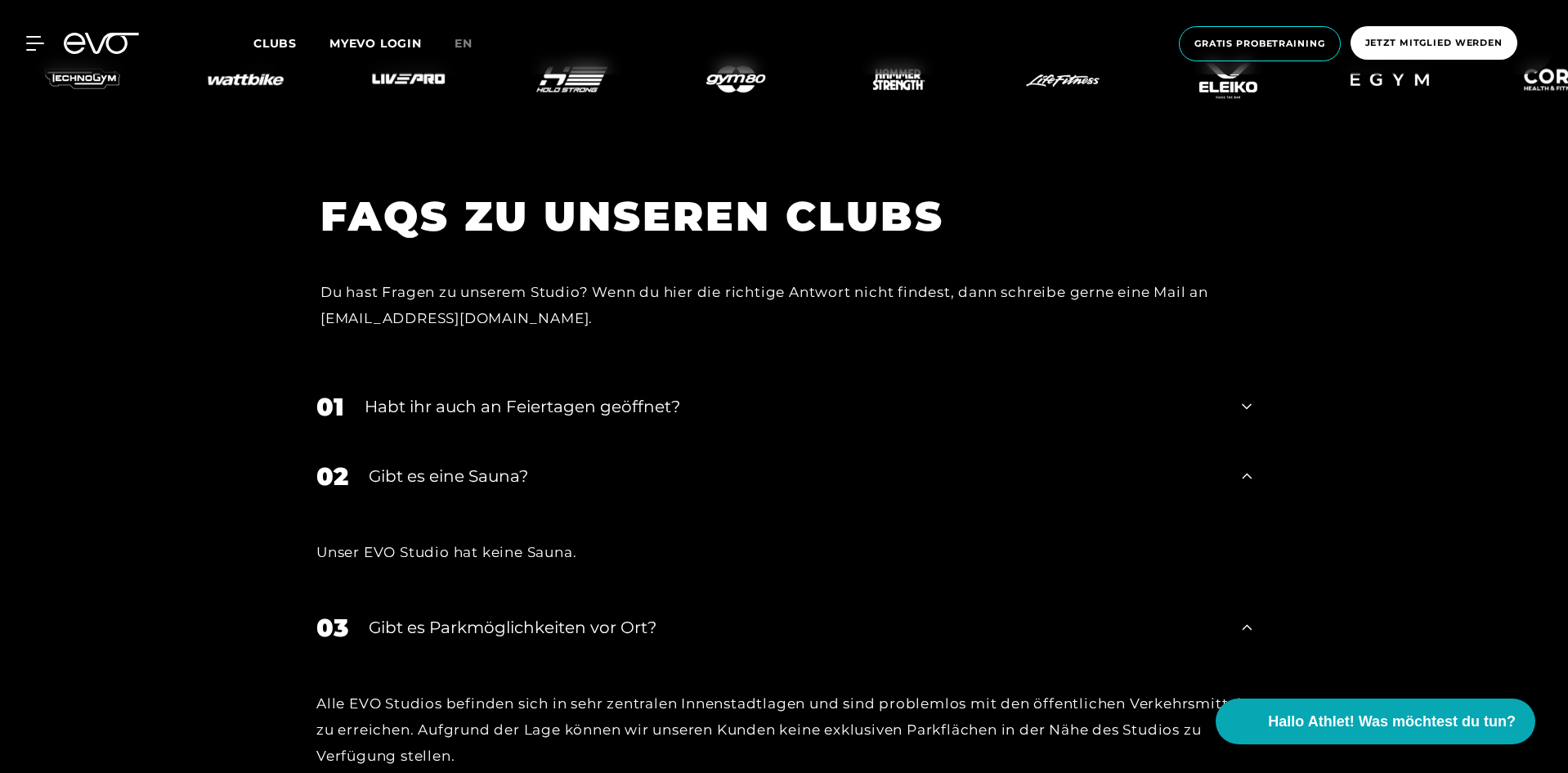
click at [526, 394] on div "Habt ihr auch an Feiertagen geöffnet?" at bounding box center [793, 406] width 857 height 24
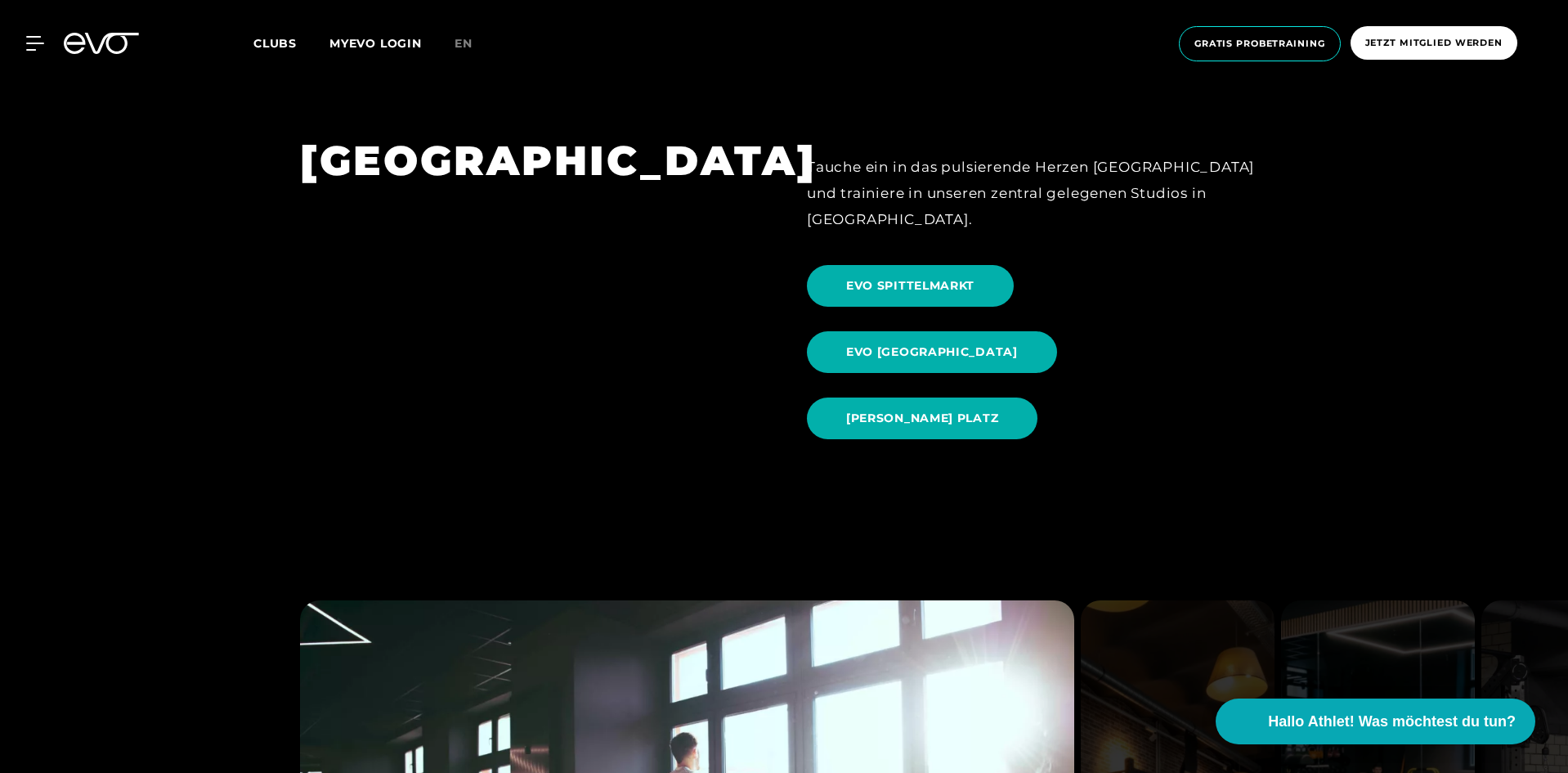
scroll to position [0, 0]
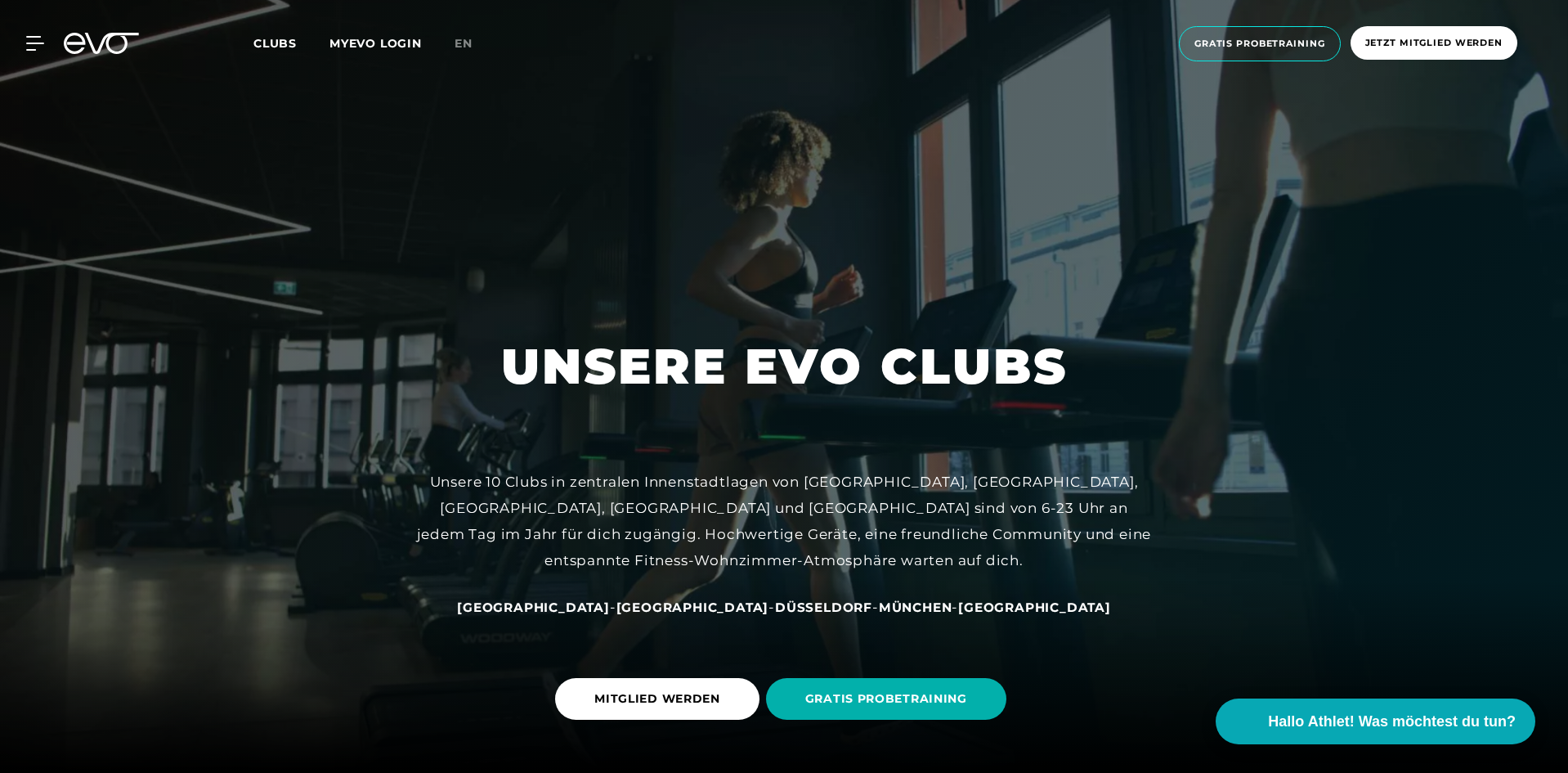
drag, startPoint x: 1458, startPoint y: 505, endPoint x: 1320, endPoint y: 217, distance: 319.4
